Goal: Task Accomplishment & Management: Use online tool/utility

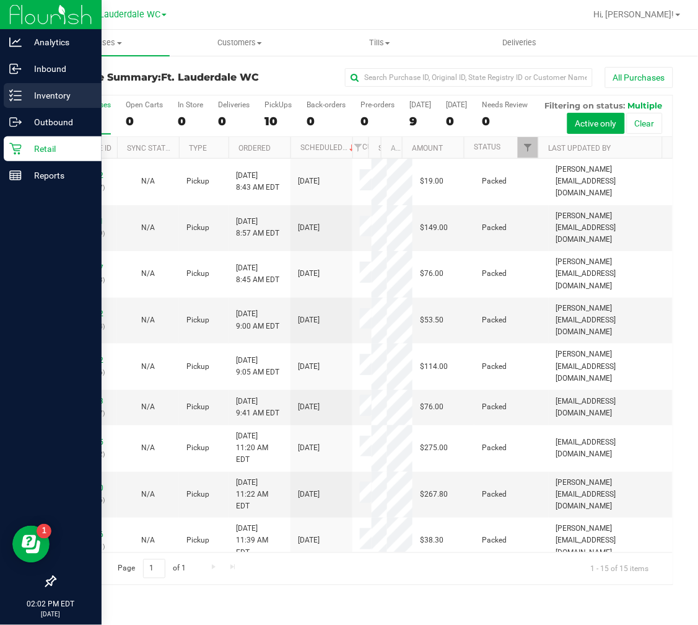
click at [66, 91] on p "Inventory" at bounding box center [59, 95] width 74 height 15
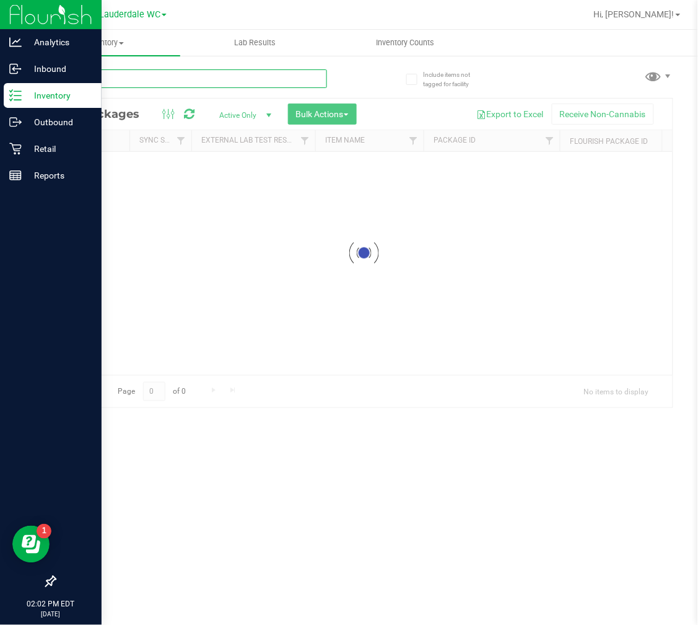
click at [200, 84] on input "text" at bounding box center [191, 78] width 273 height 19
click at [200, 84] on div "Inventory All packages All inventory Waste log Create inventory Lab Results Inv…" at bounding box center [364, 327] width 669 height 595
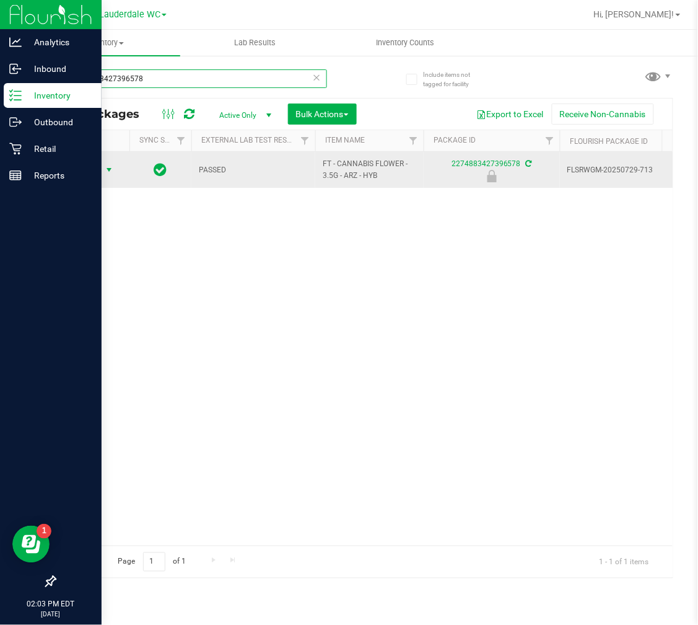
type input "2274883427396578"
click at [109, 172] on span "select" at bounding box center [109, 170] width 10 height 10
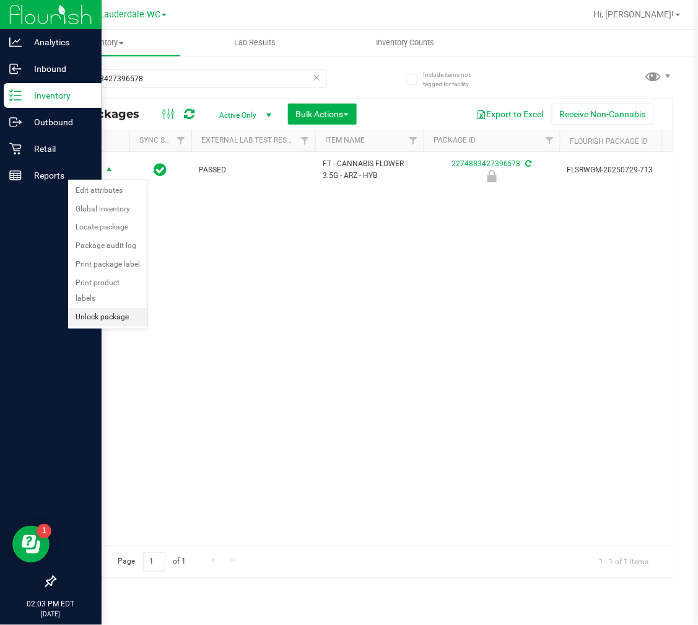
click at [128, 312] on li "Unlock package" at bounding box center [107, 317] width 79 height 19
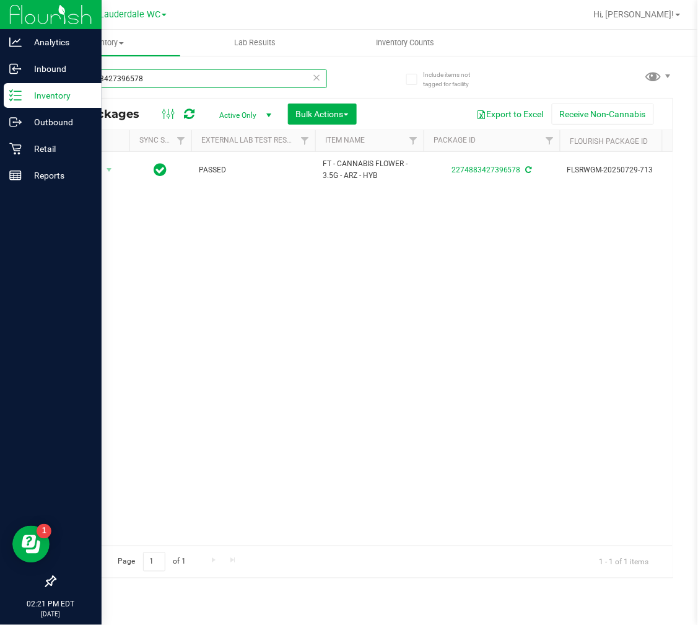
click at [130, 86] on input "2274883427396578" at bounding box center [191, 78] width 273 height 19
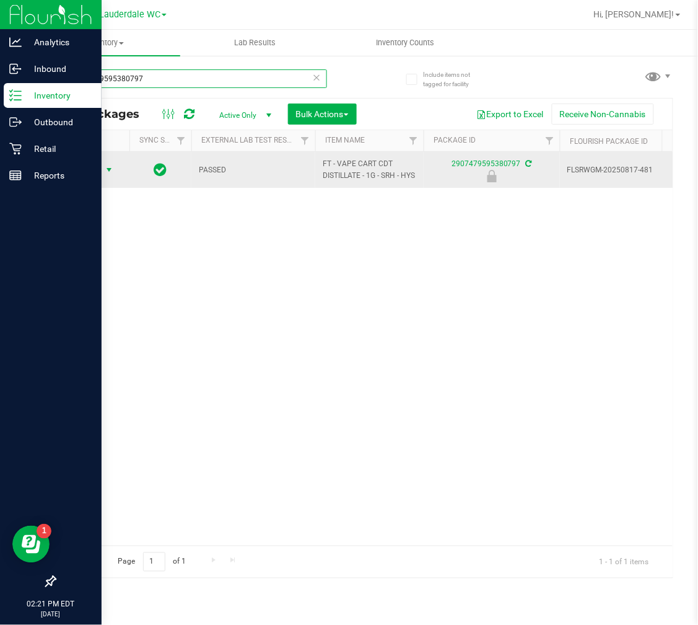
type input "2907479595380797"
click at [100, 177] on span "Action" at bounding box center [84, 169] width 33 height 17
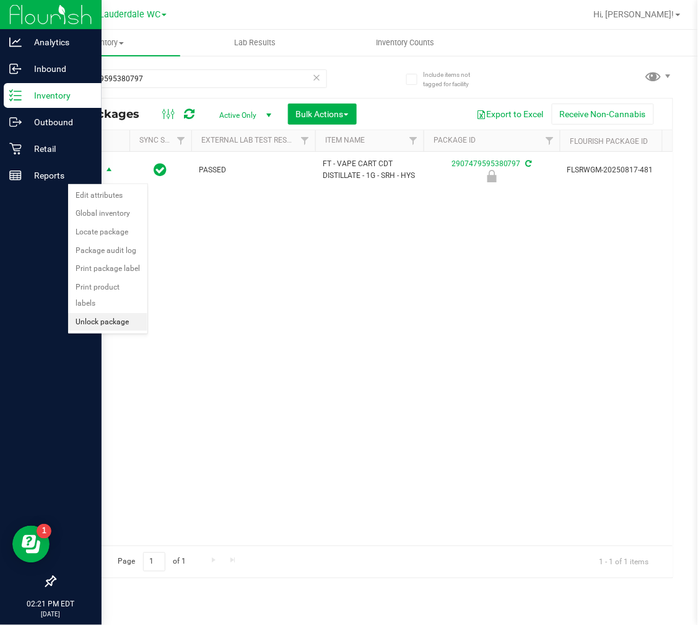
click at [108, 321] on li "Unlock package" at bounding box center [107, 322] width 79 height 19
